Goal: Task Accomplishment & Management: Use online tool/utility

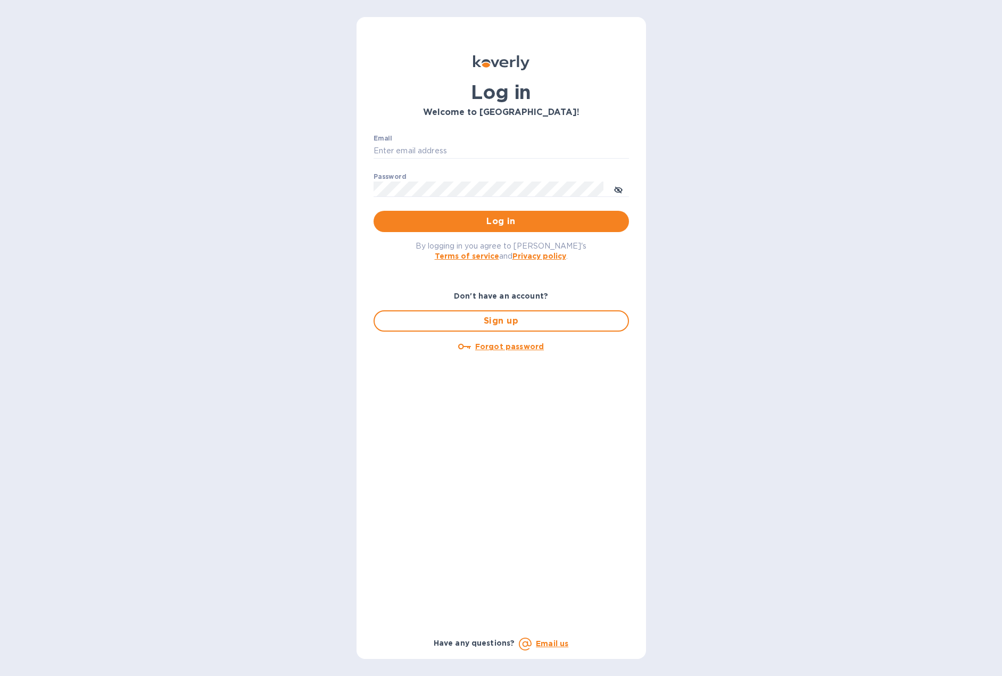
type input "[EMAIL_ADDRESS][DOMAIN_NAME]"
click at [431, 219] on span "Log in" at bounding box center [501, 221] width 238 height 13
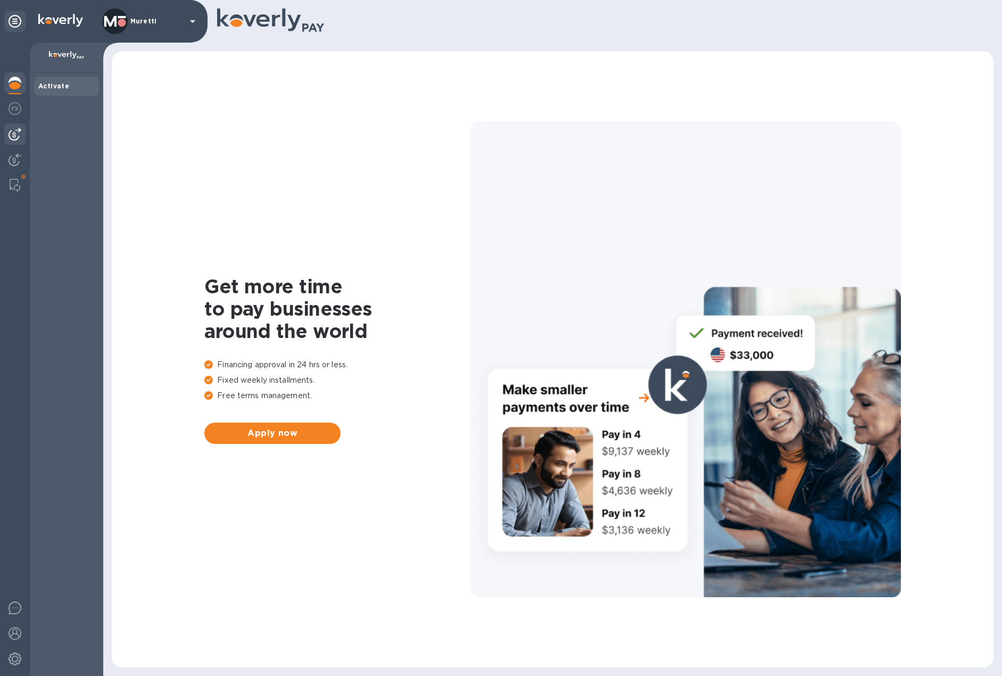
click at [14, 133] on img at bounding box center [15, 134] width 13 height 13
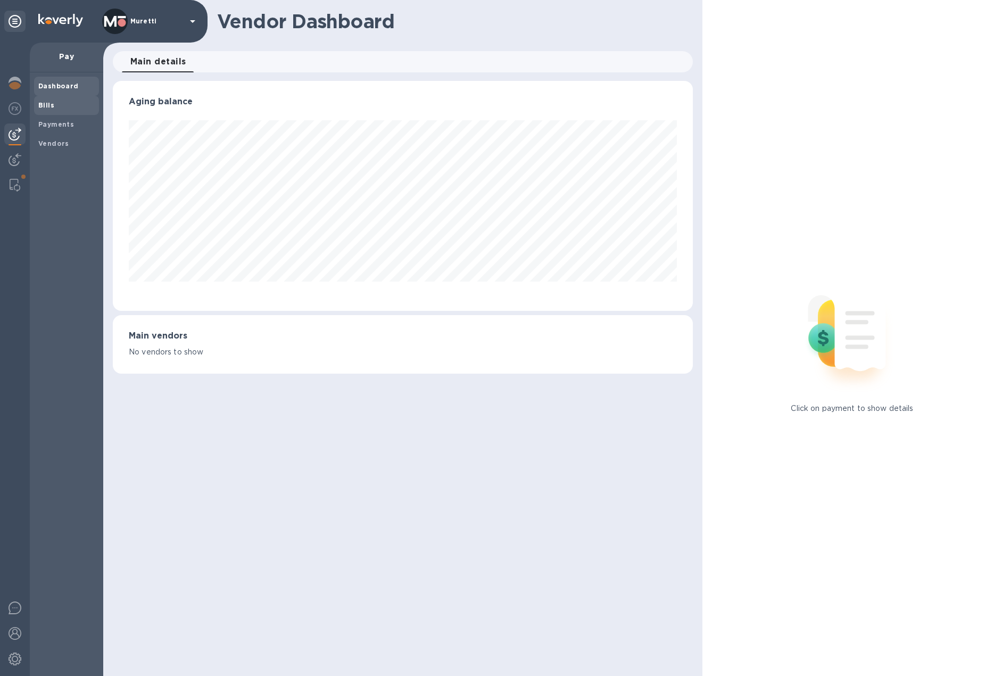
scroll to position [230, 580]
click at [44, 104] on b "Bills" at bounding box center [46, 105] width 16 height 8
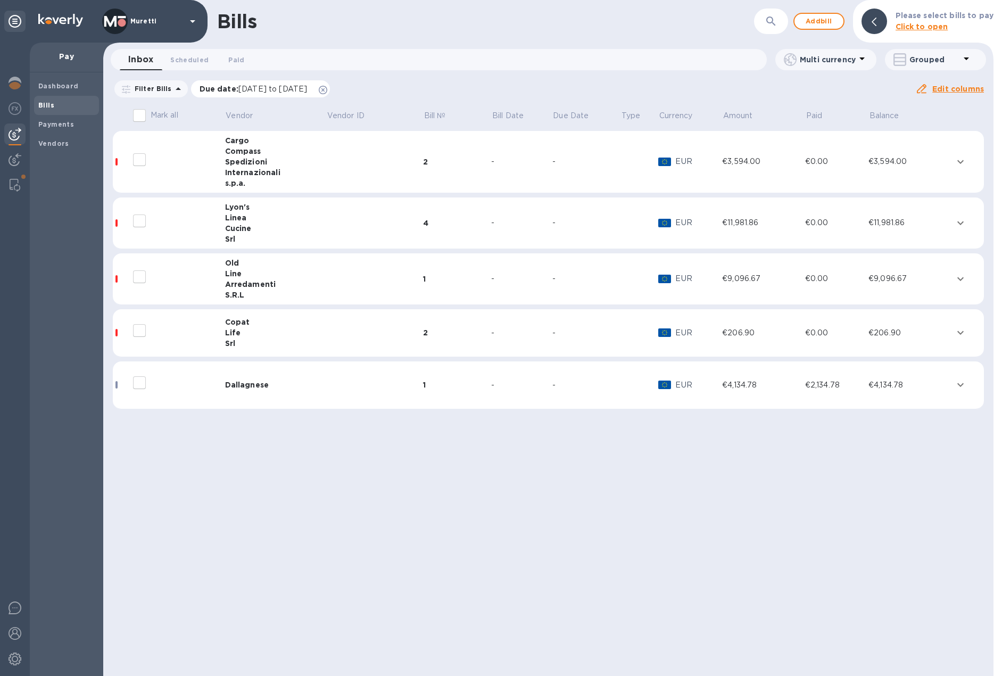
click at [327, 91] on icon at bounding box center [323, 90] width 9 height 9
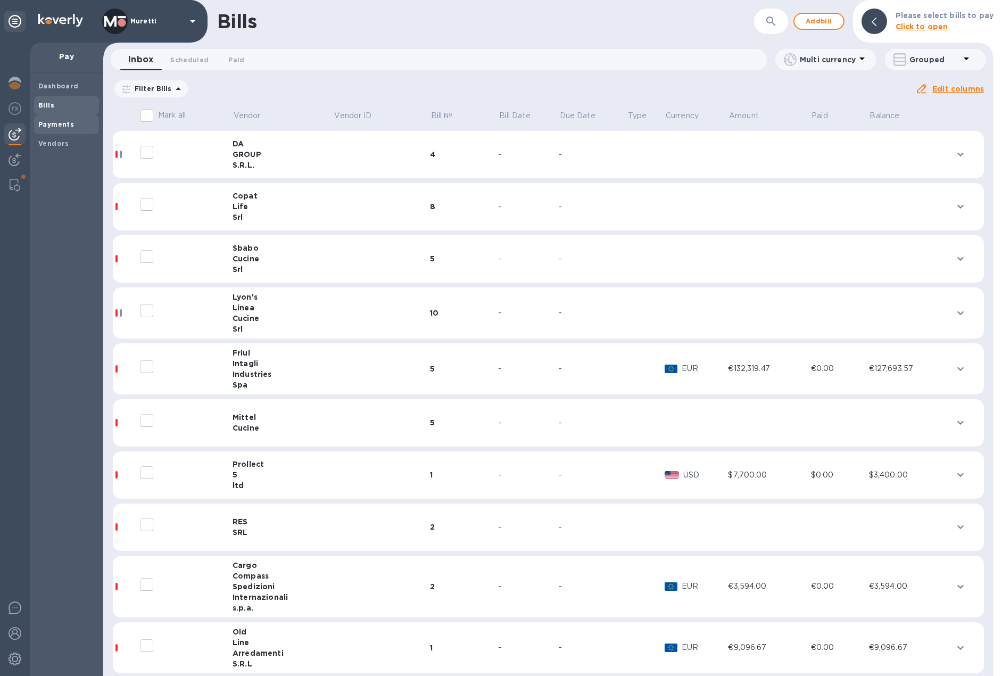
click at [61, 120] on b "Payments" at bounding box center [56, 124] width 36 height 8
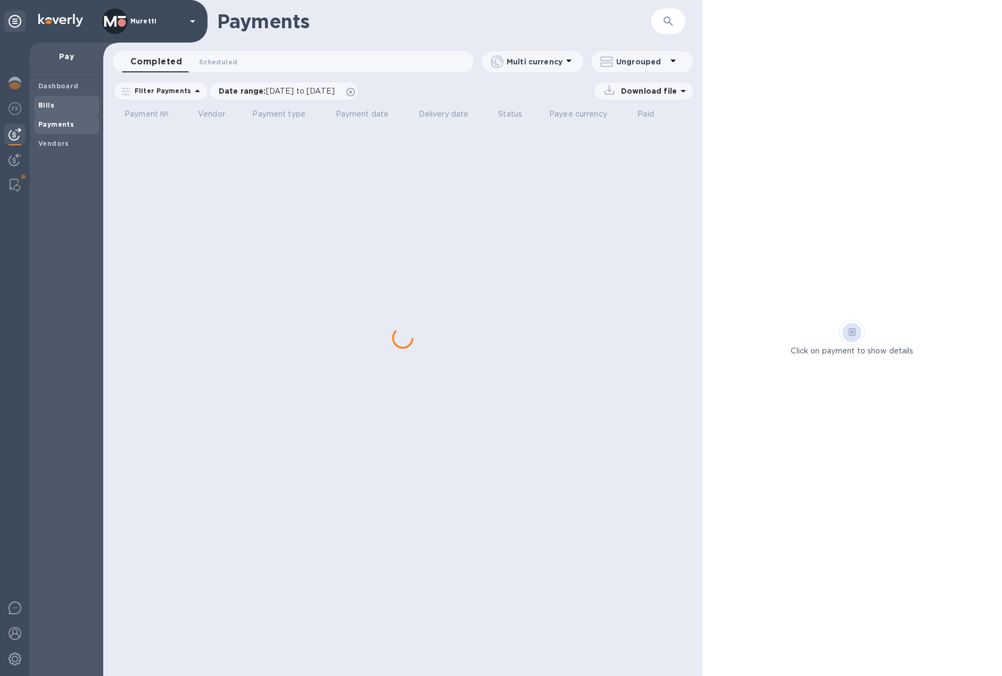
click at [56, 104] on span "Bills" at bounding box center [66, 105] width 56 height 11
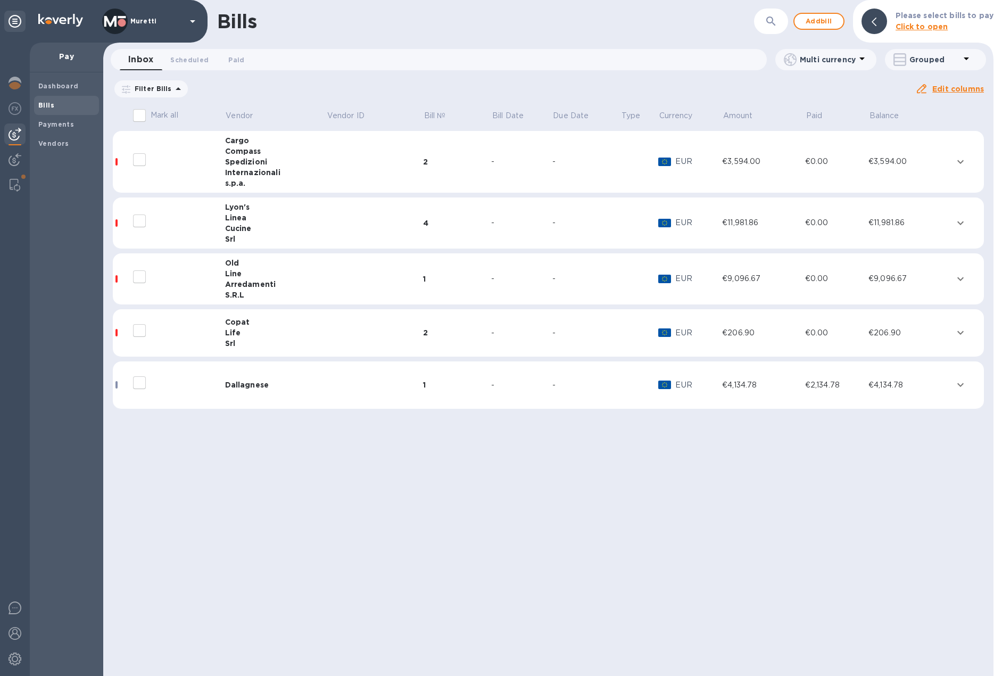
click at [245, 276] on div "Line" at bounding box center [275, 273] width 101 height 11
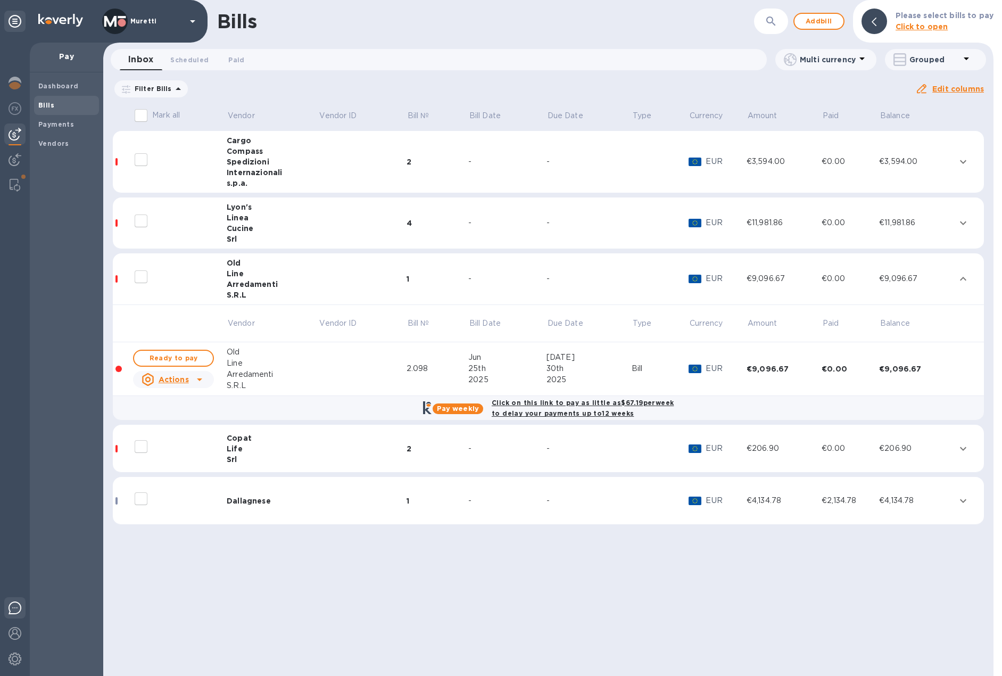
click at [20, 611] on img at bounding box center [15, 607] width 13 height 13
click at [509, 12] on div "Bills" at bounding box center [485, 21] width 537 height 22
click at [635, 593] on div "Bills ​ Add bill Please select bills to pay Click to open Inbox 0 Scheduled 0 P…" at bounding box center [548, 338] width 890 height 676
click at [19, 660] on img at bounding box center [15, 658] width 13 height 13
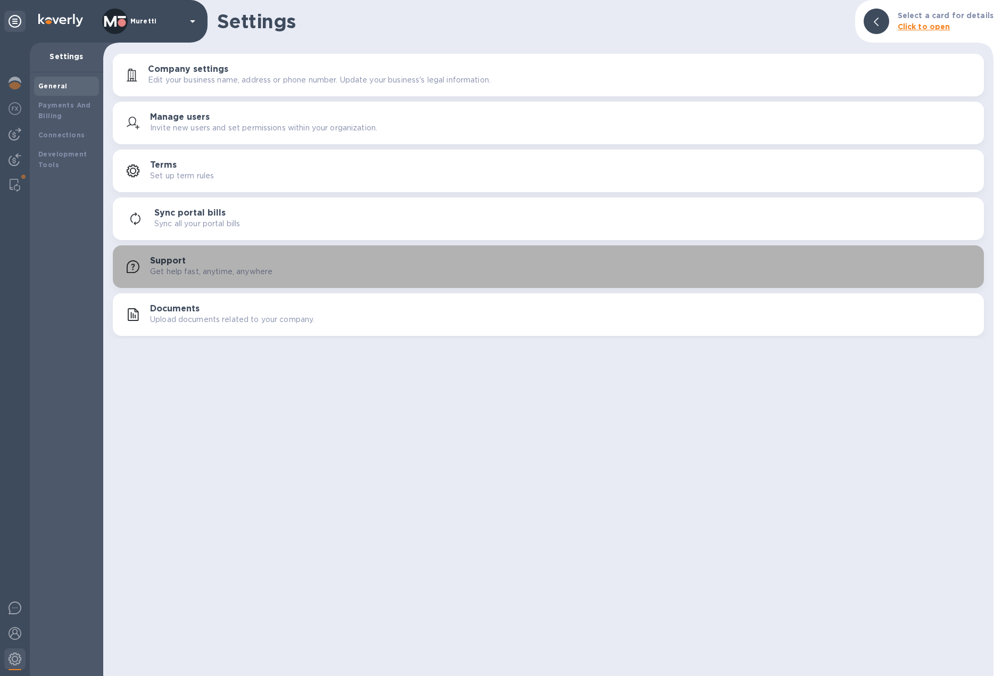
click at [198, 264] on div "Support Get help fast, anytime, anywhere" at bounding box center [562, 266] width 825 height 21
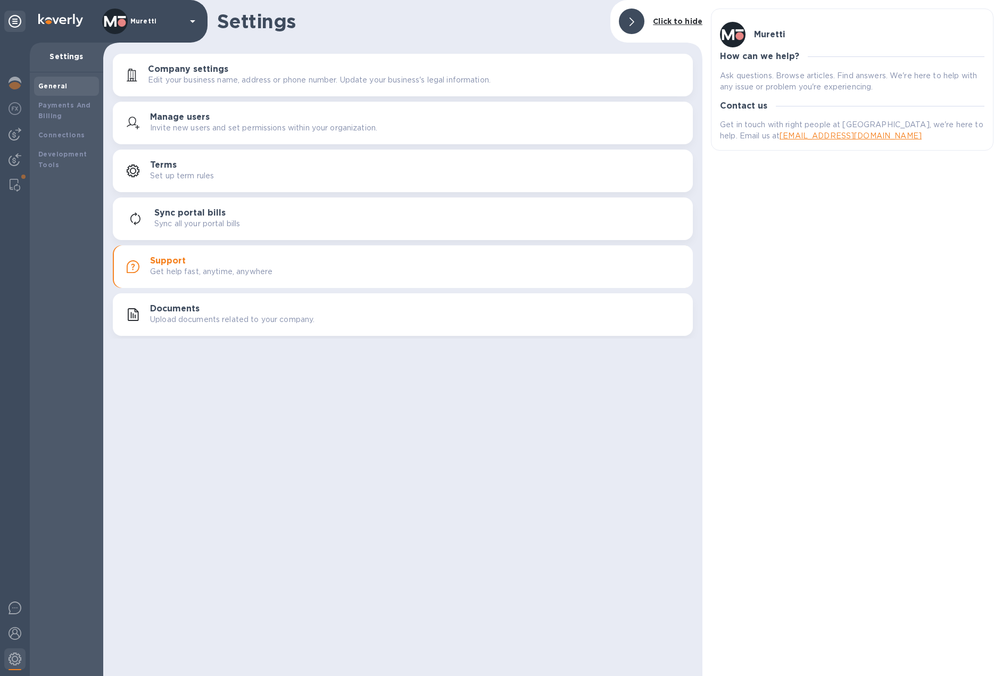
click at [790, 138] on link "support@koverly.com" at bounding box center [851, 135] width 142 height 9
click at [790, 137] on link "support@koverly.com" at bounding box center [851, 135] width 142 height 9
drag, startPoint x: 758, startPoint y: 133, endPoint x: 730, endPoint y: 135, distance: 27.7
click at [730, 135] on p "Get in touch with right people at Koverly, we're here to help. Email us at supp…" at bounding box center [852, 130] width 264 height 22
click at [16, 131] on img at bounding box center [15, 134] width 13 height 13
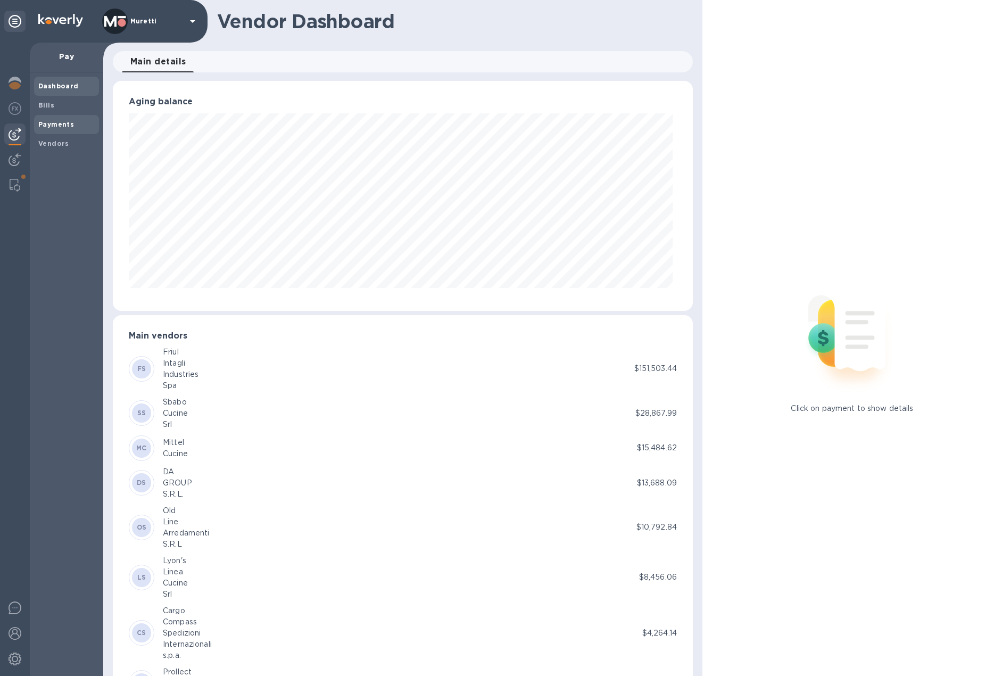
scroll to position [230, 576]
click at [49, 109] on span "Bills" at bounding box center [46, 105] width 16 height 11
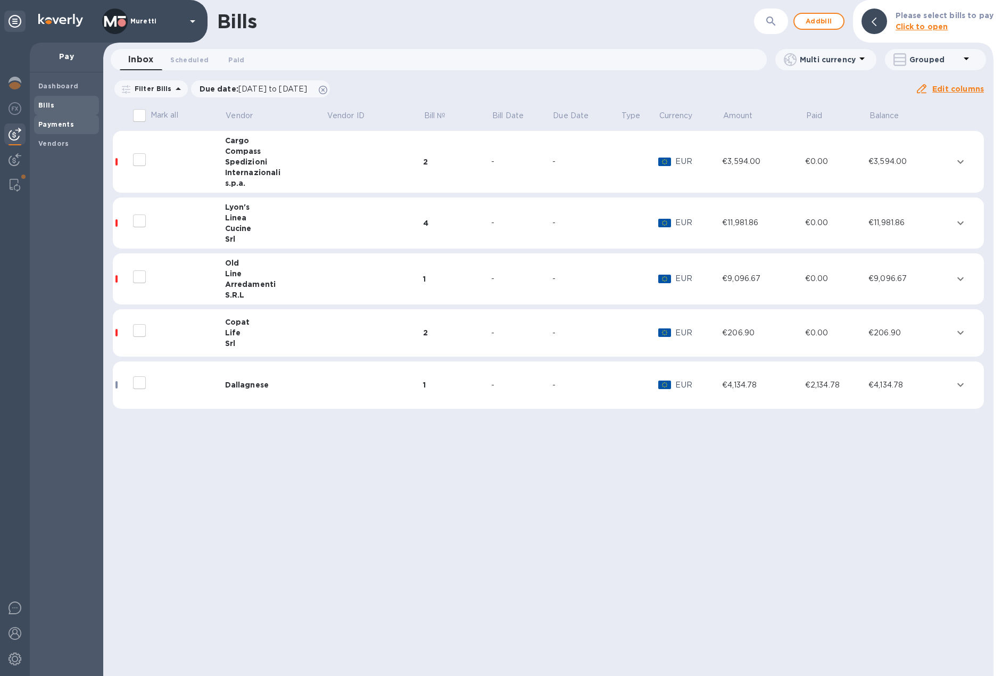
click at [55, 121] on b "Payments" at bounding box center [56, 124] width 36 height 8
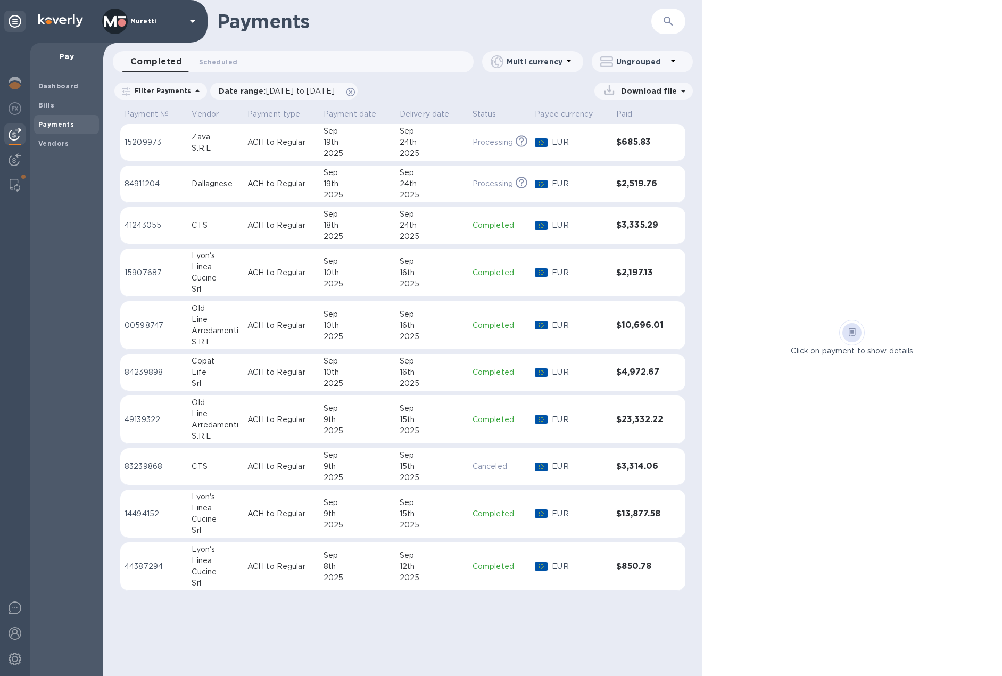
click at [237, 316] on div "Line" at bounding box center [215, 319] width 47 height 11
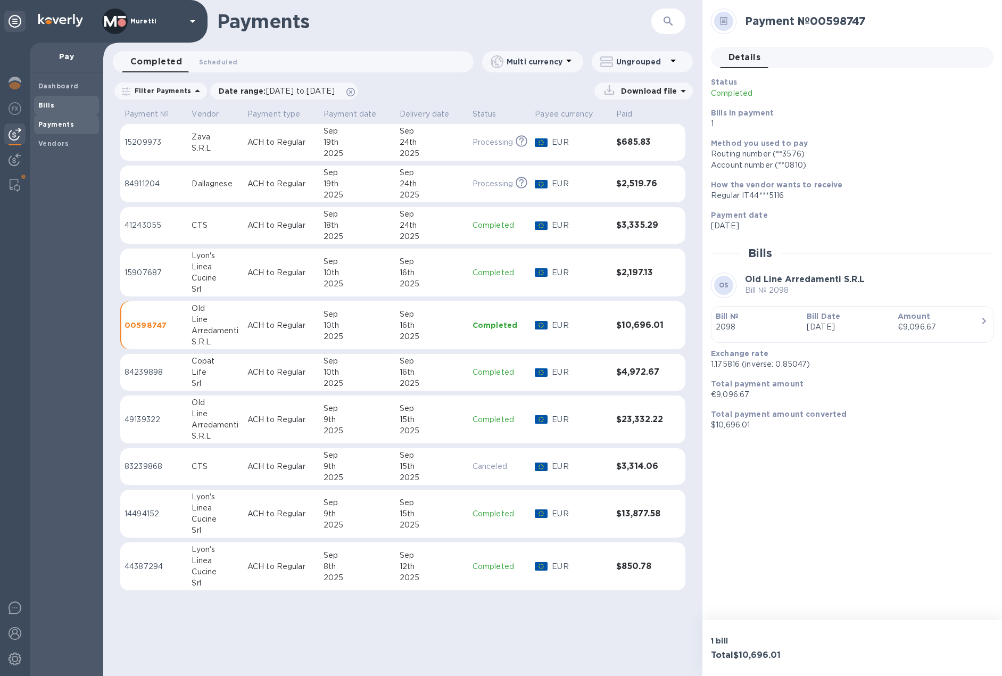
click at [54, 106] on span "Bills" at bounding box center [66, 105] width 56 height 11
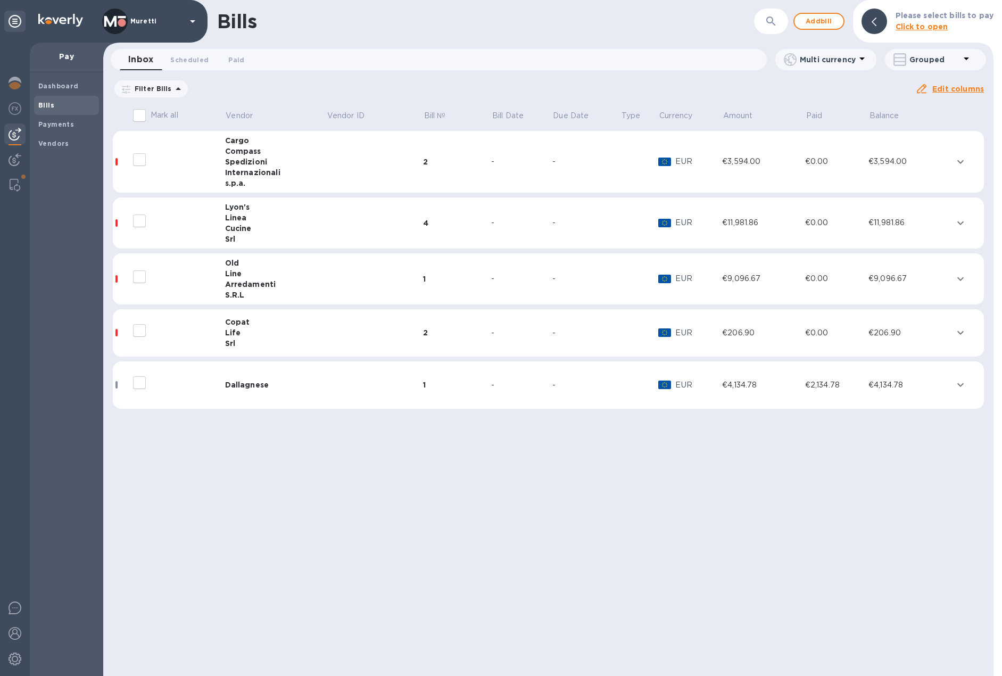
click at [307, 274] on div "Line" at bounding box center [275, 273] width 101 height 11
